Goal: Navigation & Orientation: Find specific page/section

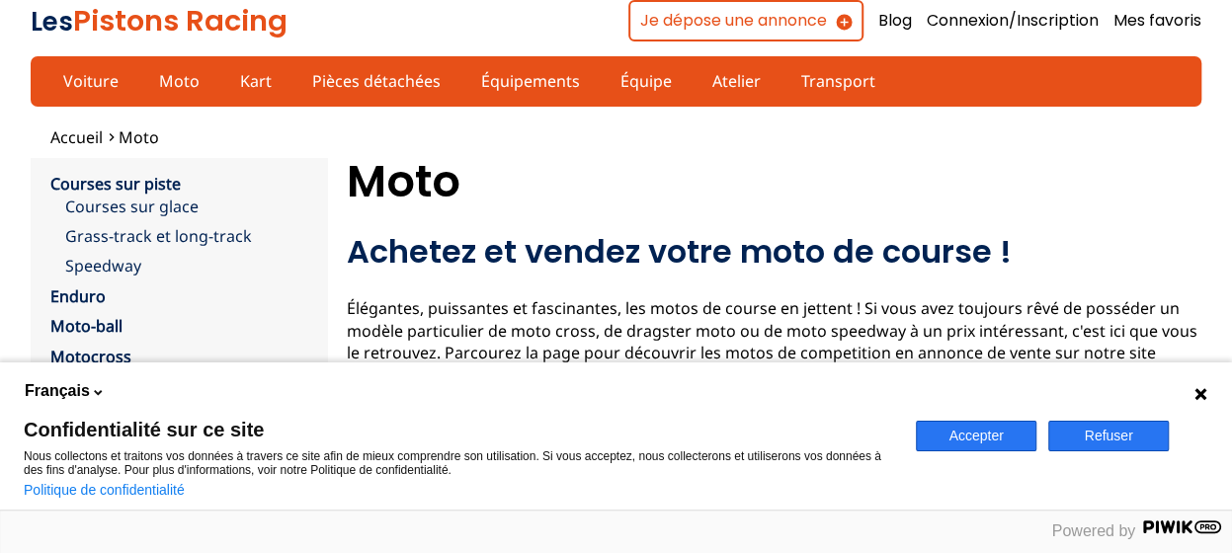
click at [983, 429] on button "Accepter" at bounding box center [976, 436] width 121 height 31
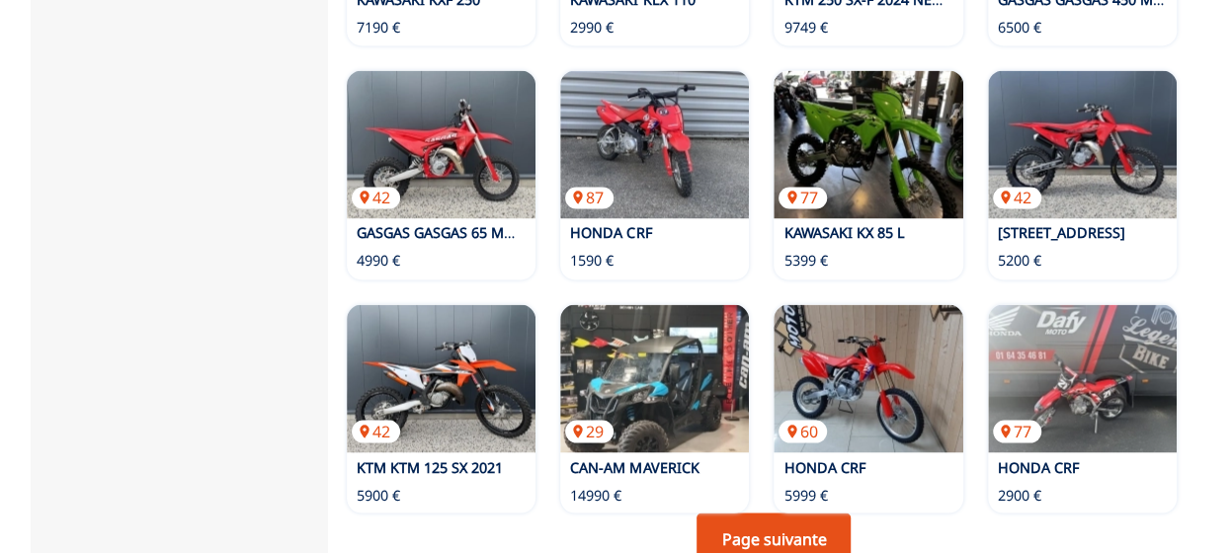
scroll to position [1581, 0]
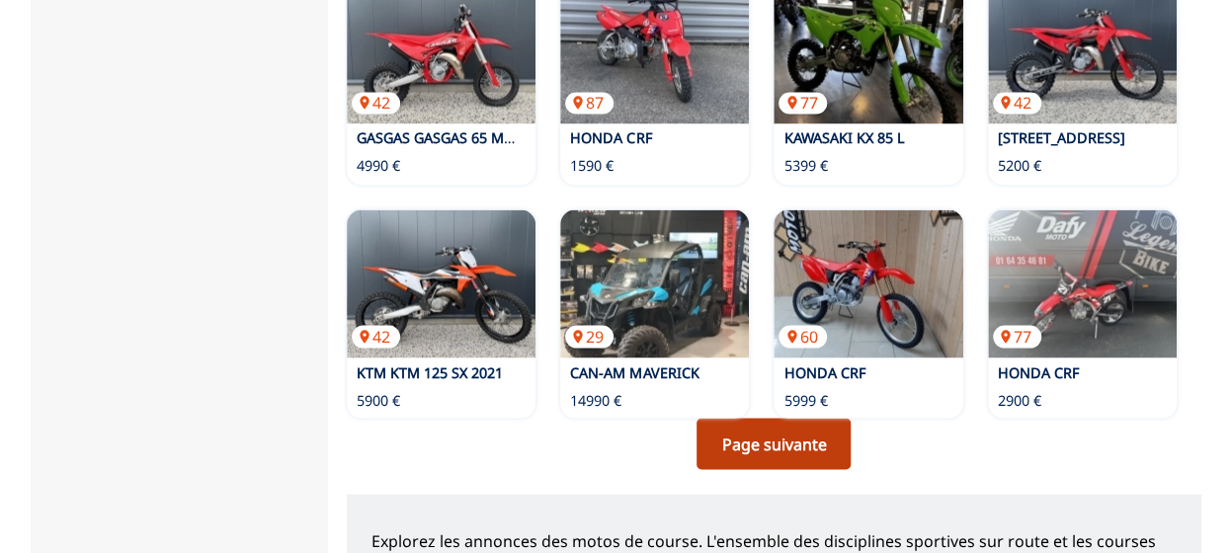
click at [756, 418] on link "Page suivante" at bounding box center [774, 443] width 154 height 51
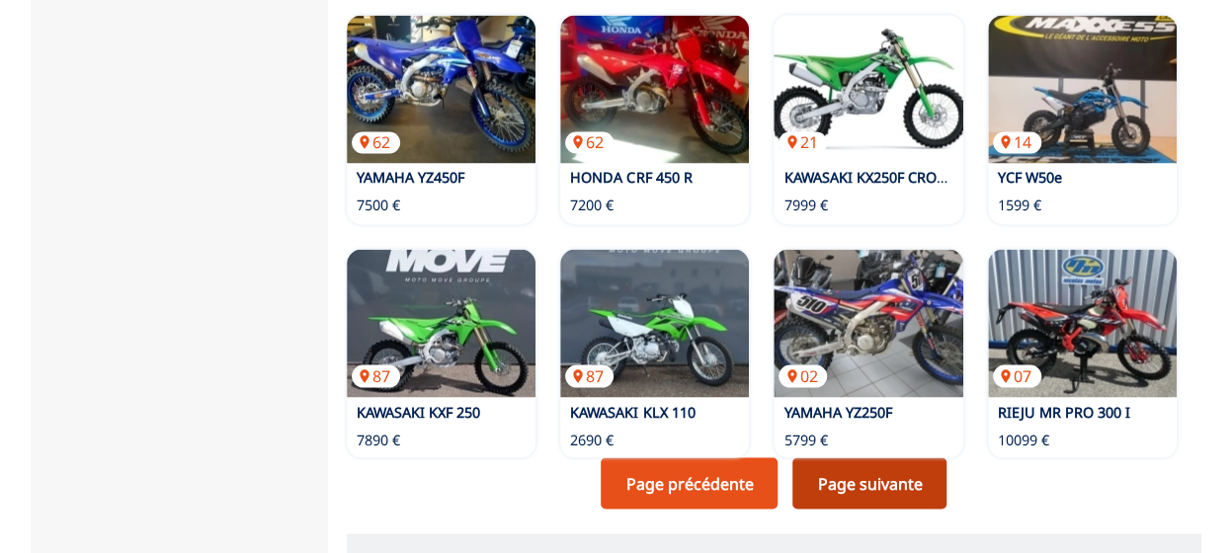
scroll to position [1581, 0]
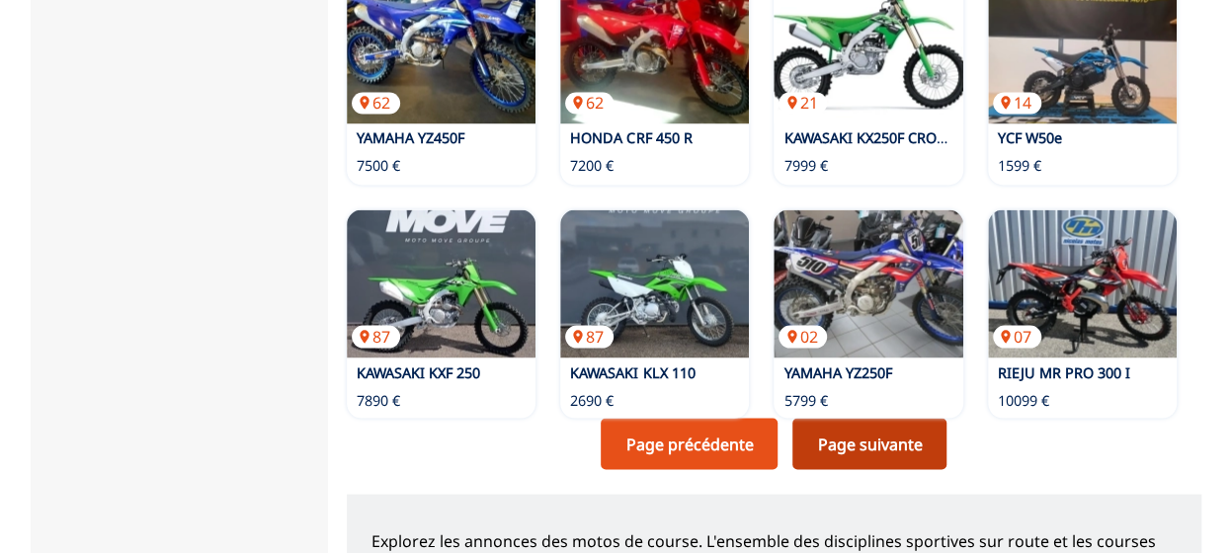
click at [833, 418] on link "Page suivante" at bounding box center [870, 443] width 154 height 51
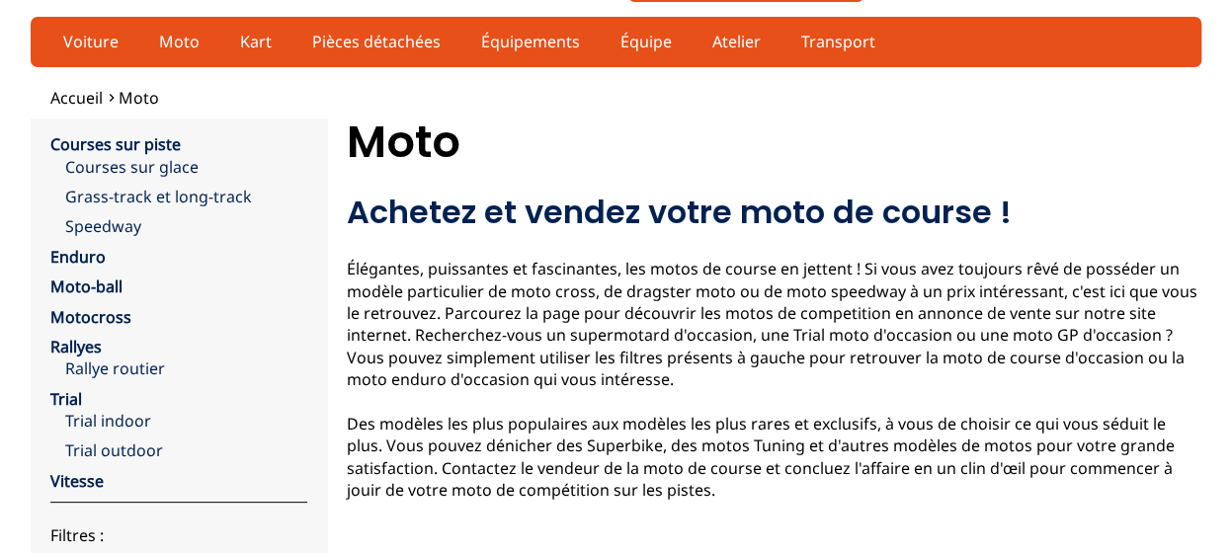
scroll to position [158, 0]
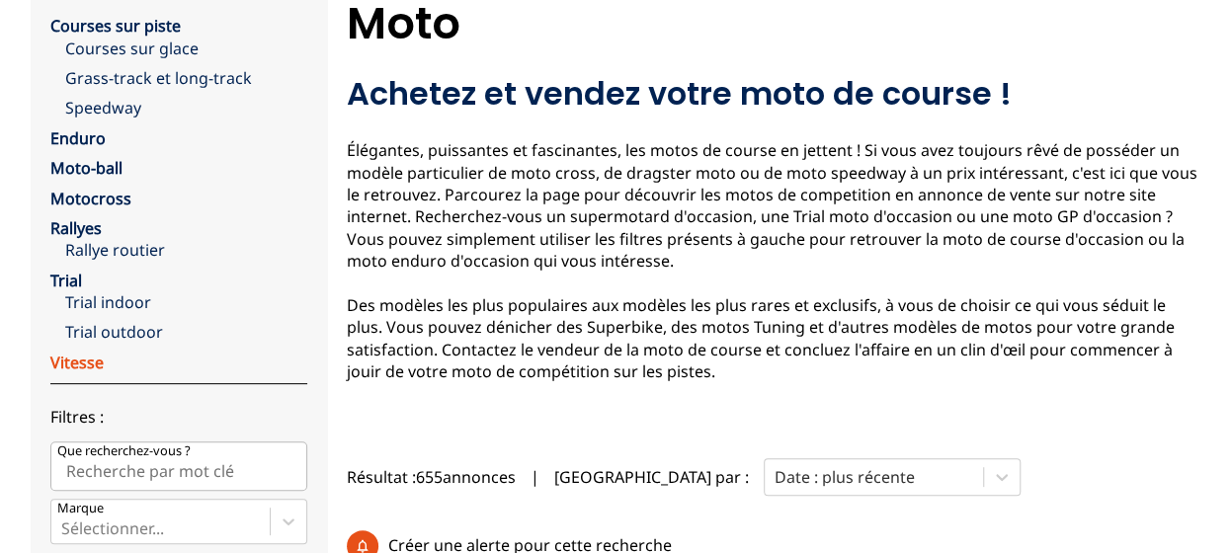
click at [80, 367] on link "Vitesse" at bounding box center [76, 363] width 53 height 22
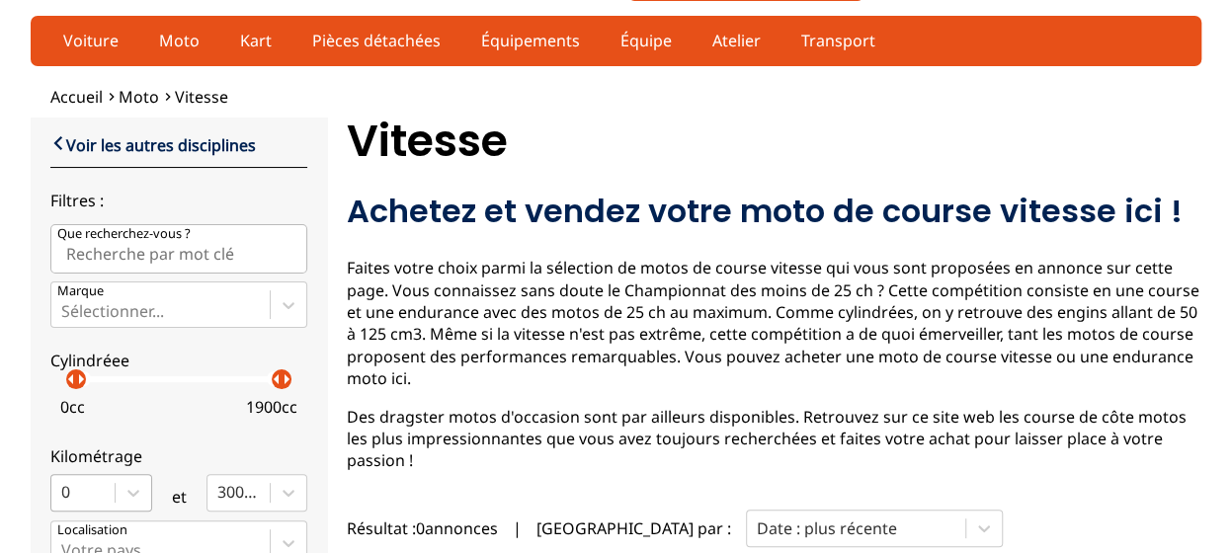
scroll to position [37, 0]
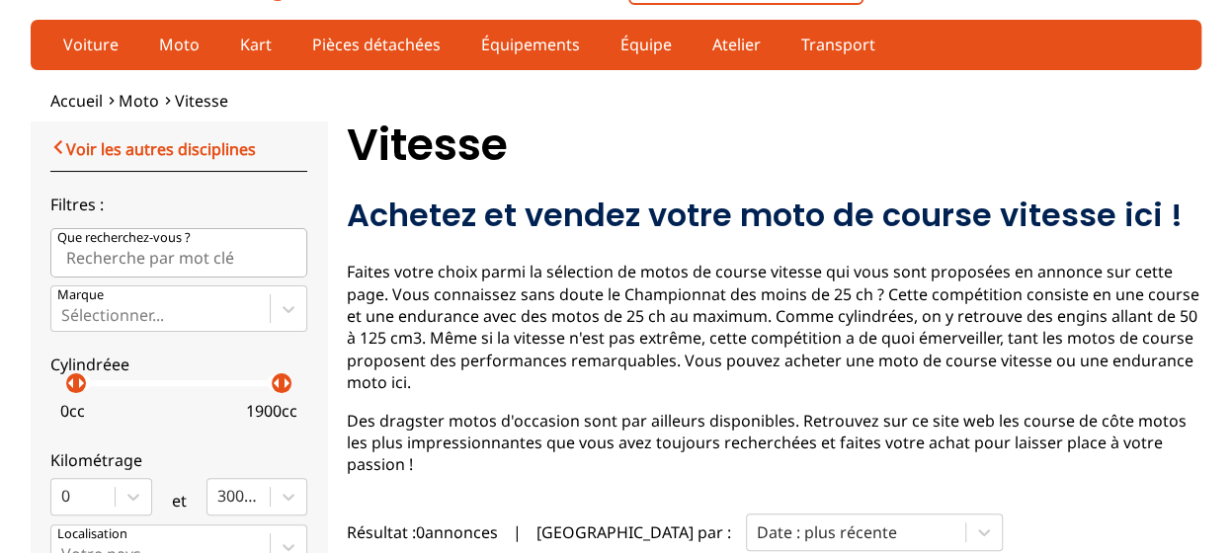
click at [123, 145] on link "Voir les autres disciplines" at bounding box center [153, 148] width 206 height 24
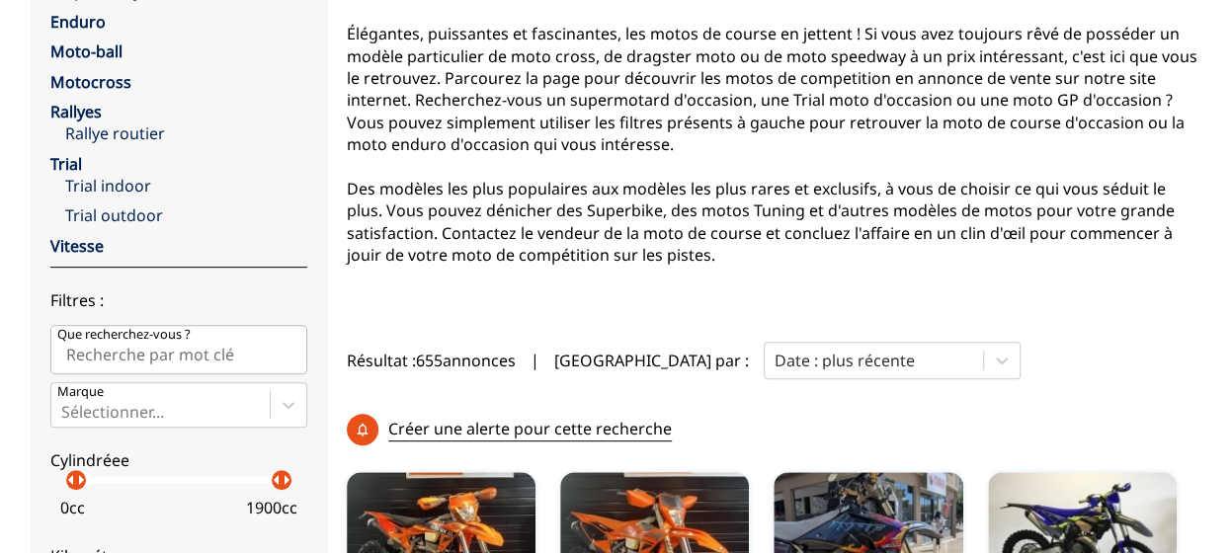
scroll to position [277, 0]
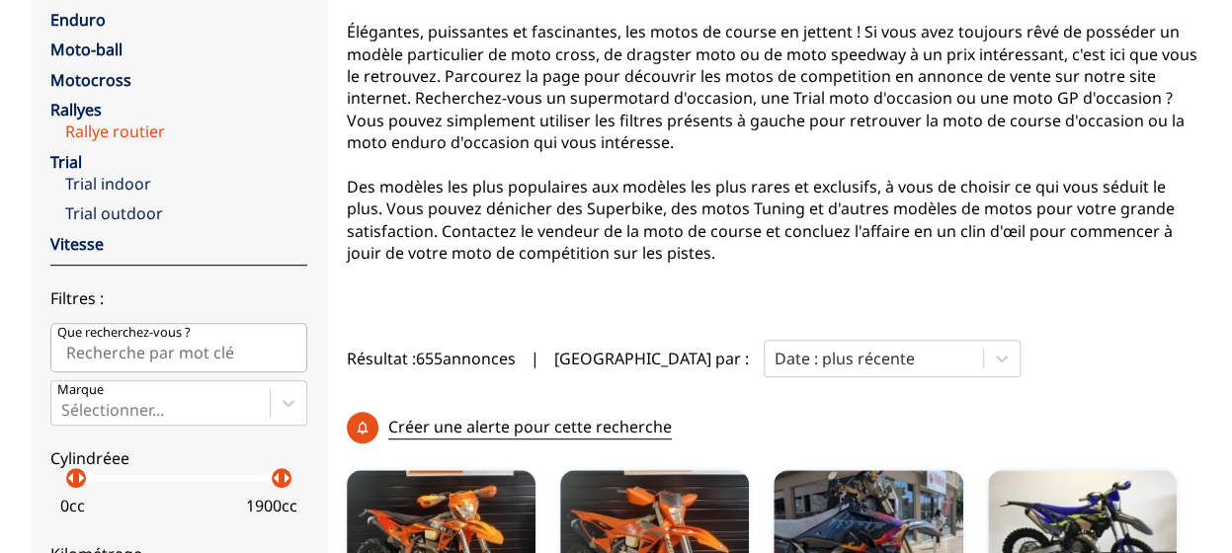
click at [118, 136] on link "Rallye routier" at bounding box center [186, 132] width 242 height 22
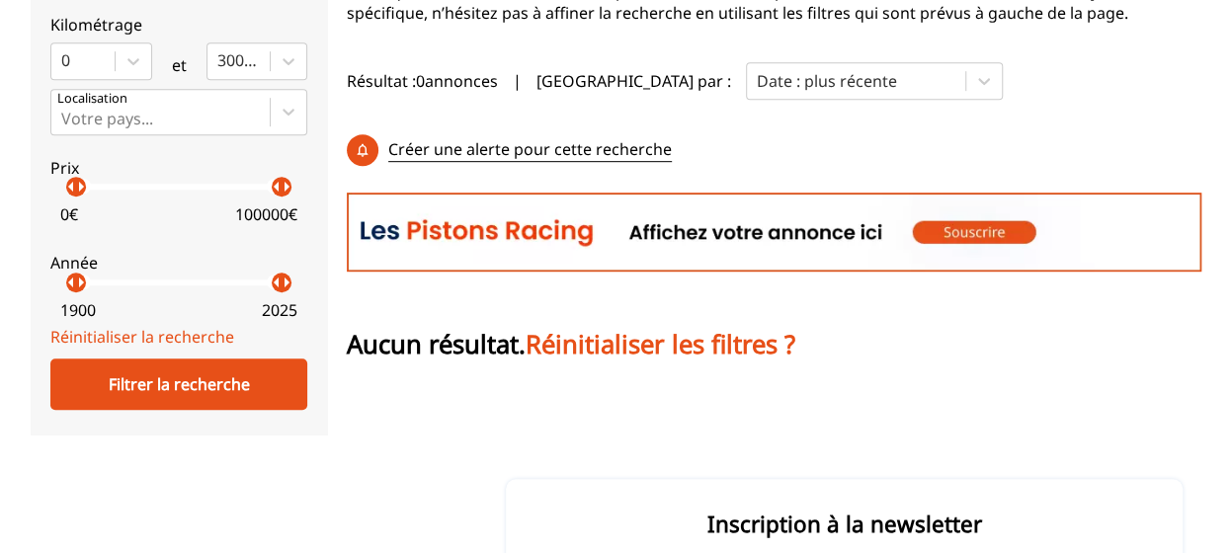
scroll to position [474, 0]
